Goal: Task Accomplishment & Management: Manage account settings

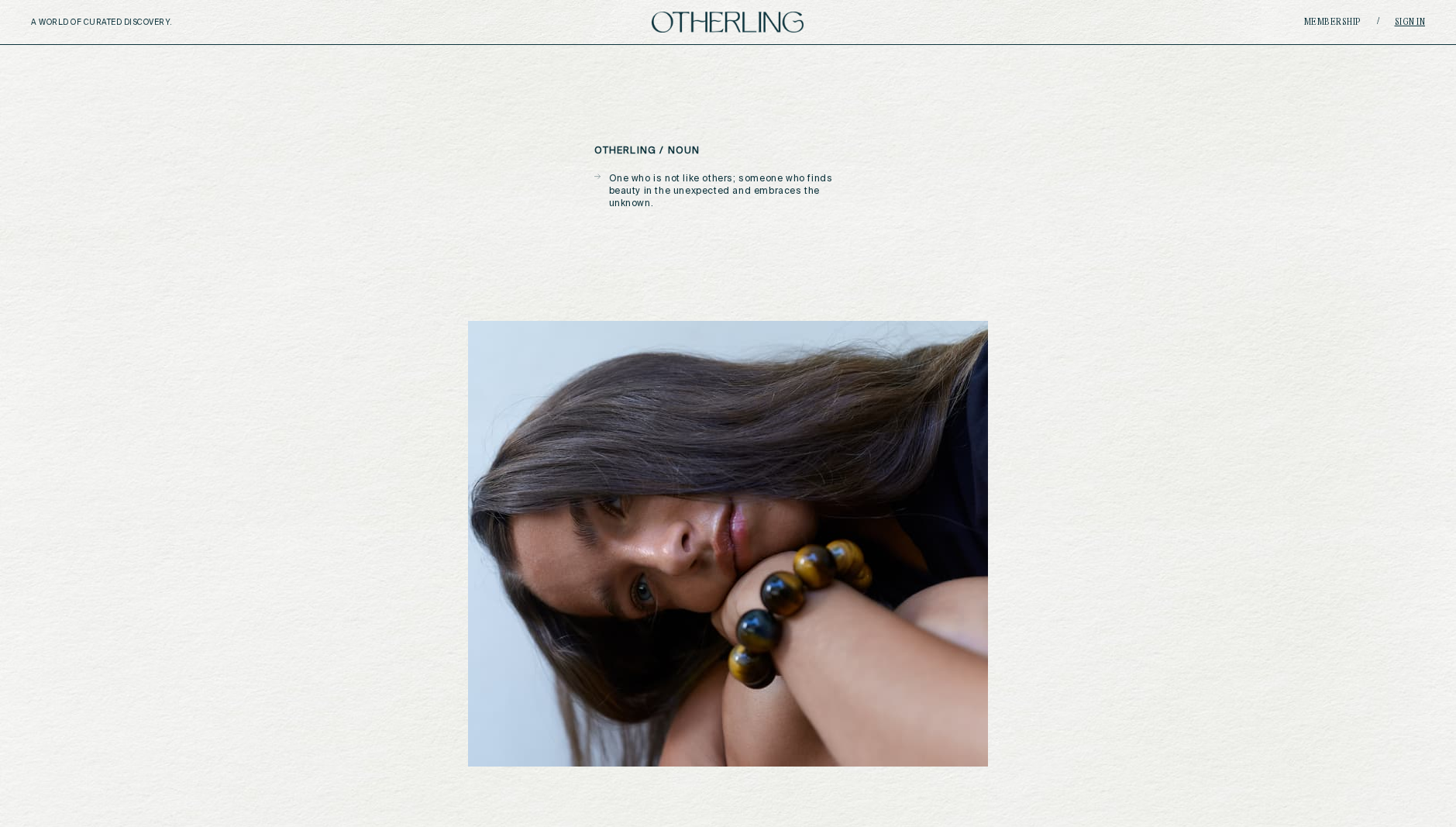
click at [1402, 22] on link "Sign in" at bounding box center [1411, 22] width 31 height 9
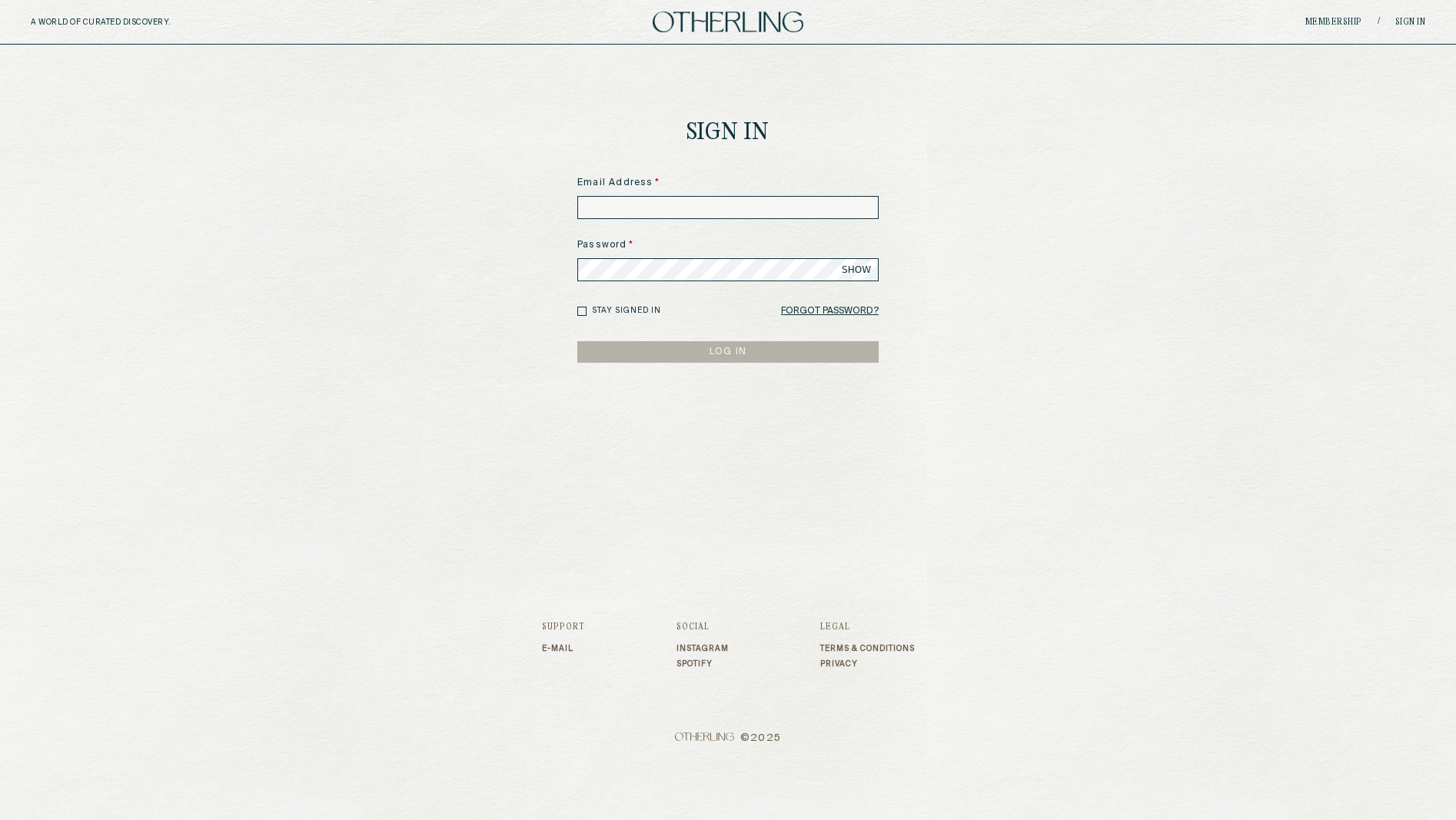
click at [284, 203] on main "Sign In Email Address * Password * SHOW Stay signed in Forgot Password? LOG IN" at bounding box center [728, 296] width 1456 height 502
click at [701, 211] on input at bounding box center [728, 207] width 301 height 23
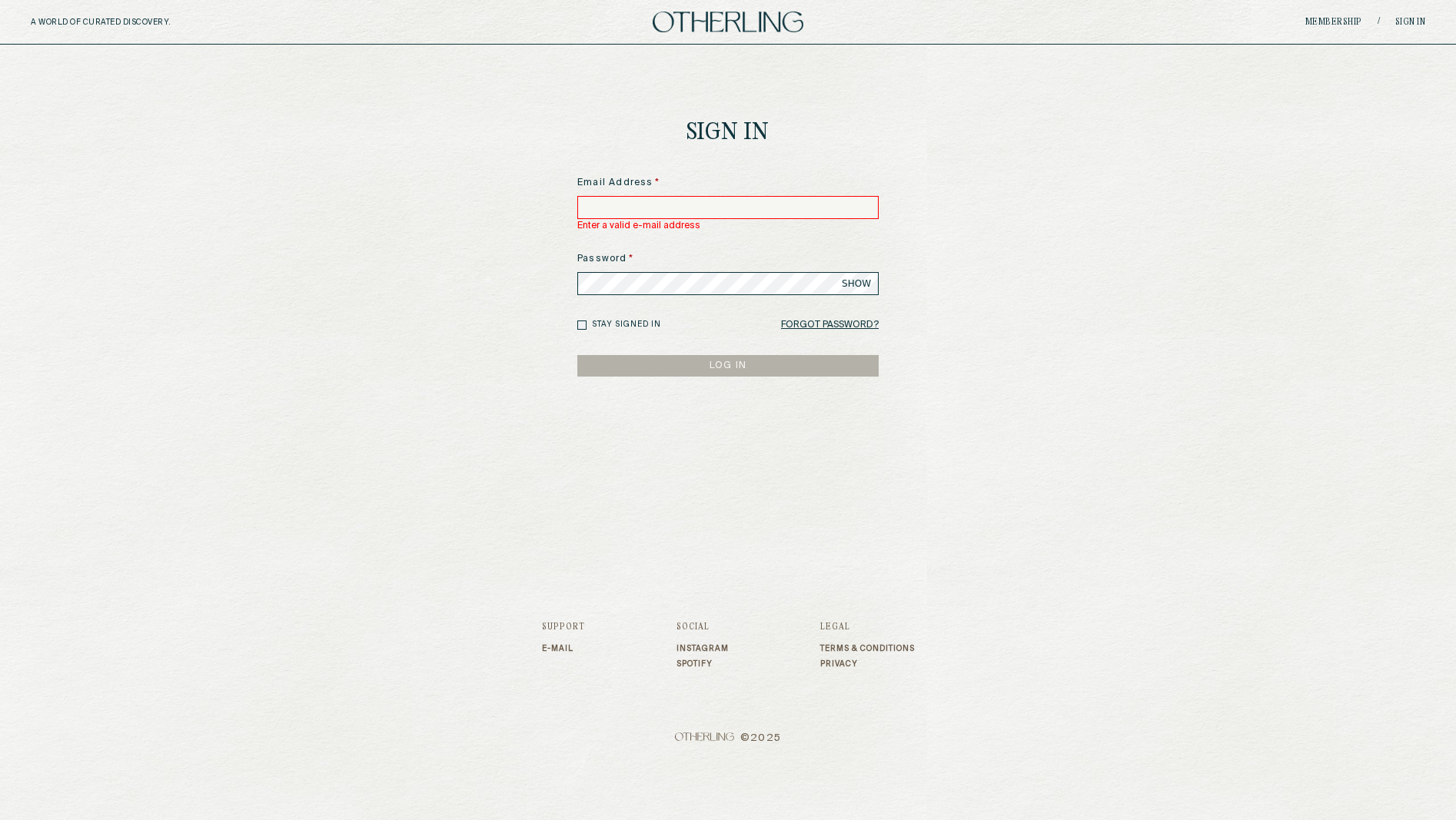
click at [659, 192] on div "Email Address *" at bounding box center [728, 198] width 301 height 43
click at [661, 207] on input at bounding box center [728, 207] width 301 height 23
type input "**********"
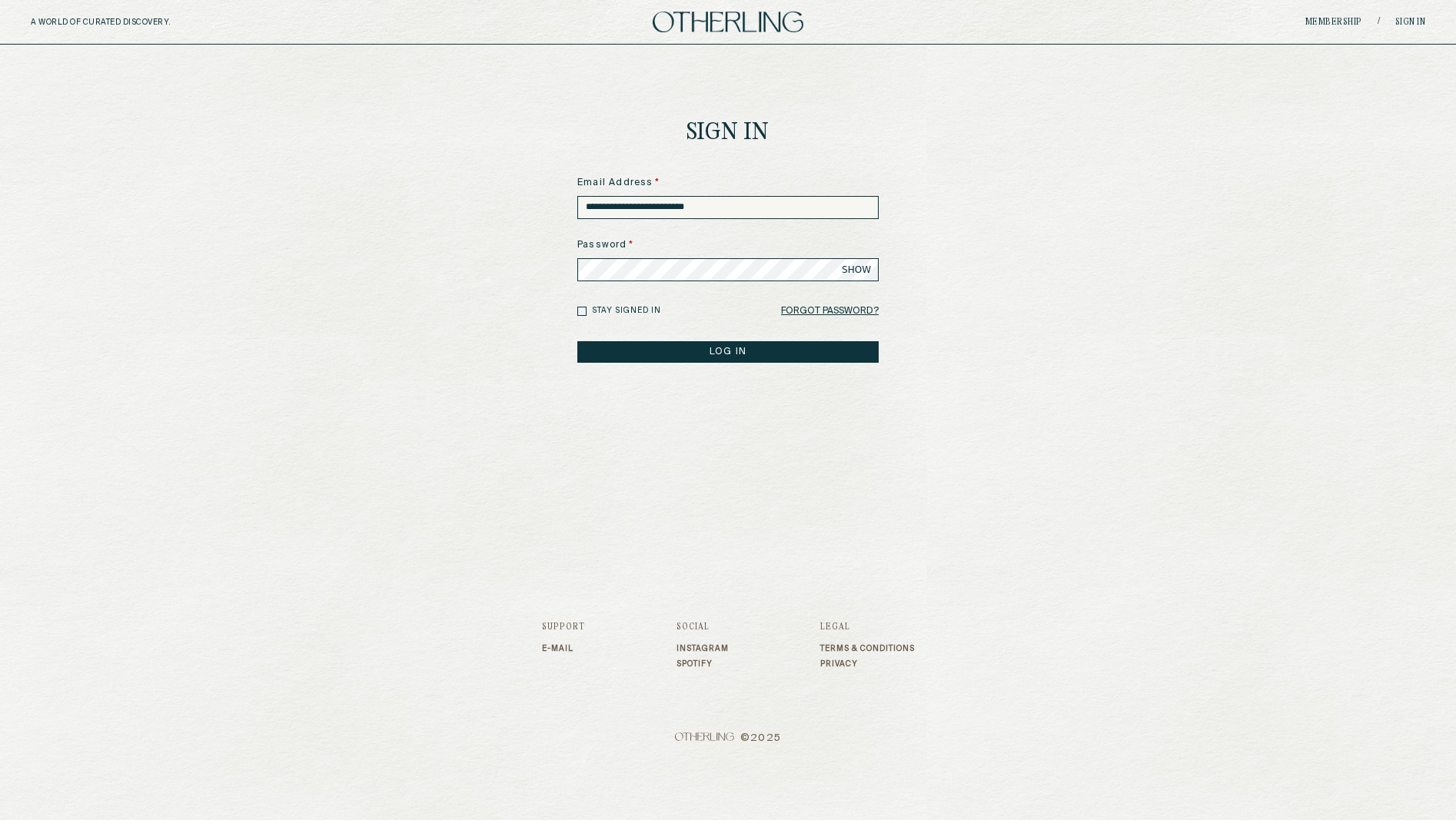
click at [689, 345] on button "LOG IN" at bounding box center [728, 352] width 301 height 21
